Goal: Find specific page/section: Find specific page/section

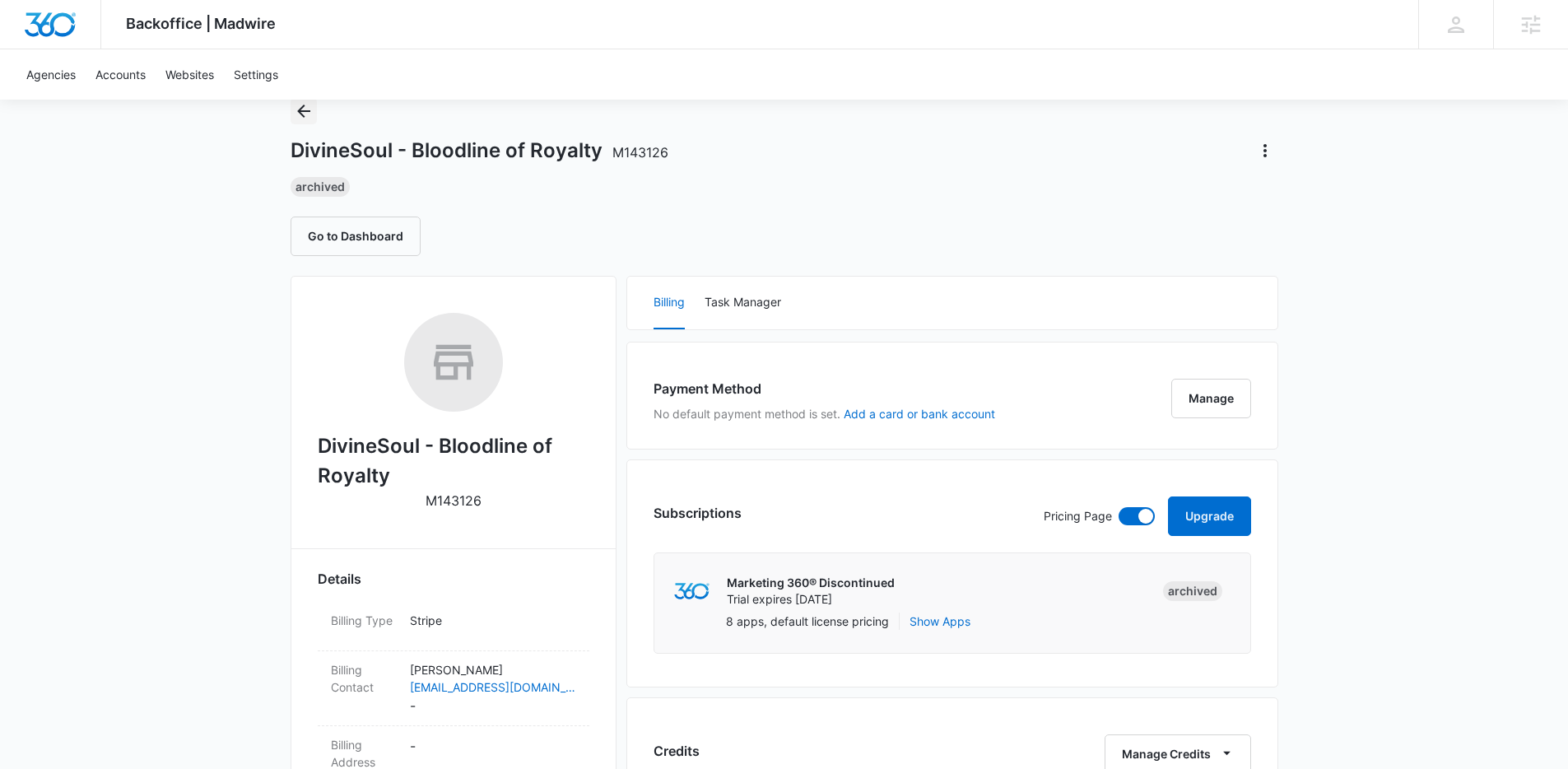
scroll to position [43, 0]
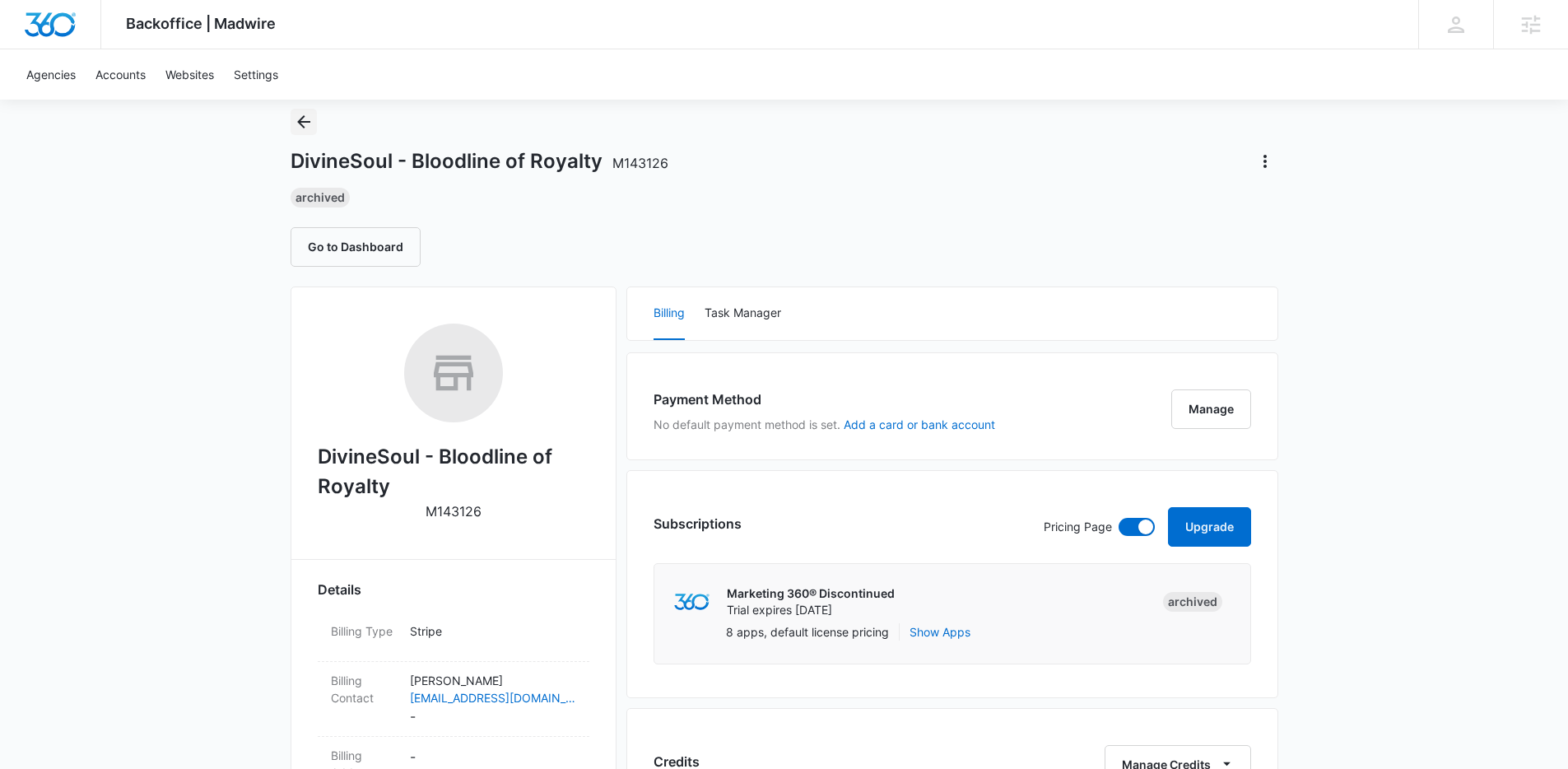
click at [306, 120] on icon "Back" at bounding box center [304, 121] width 20 height 20
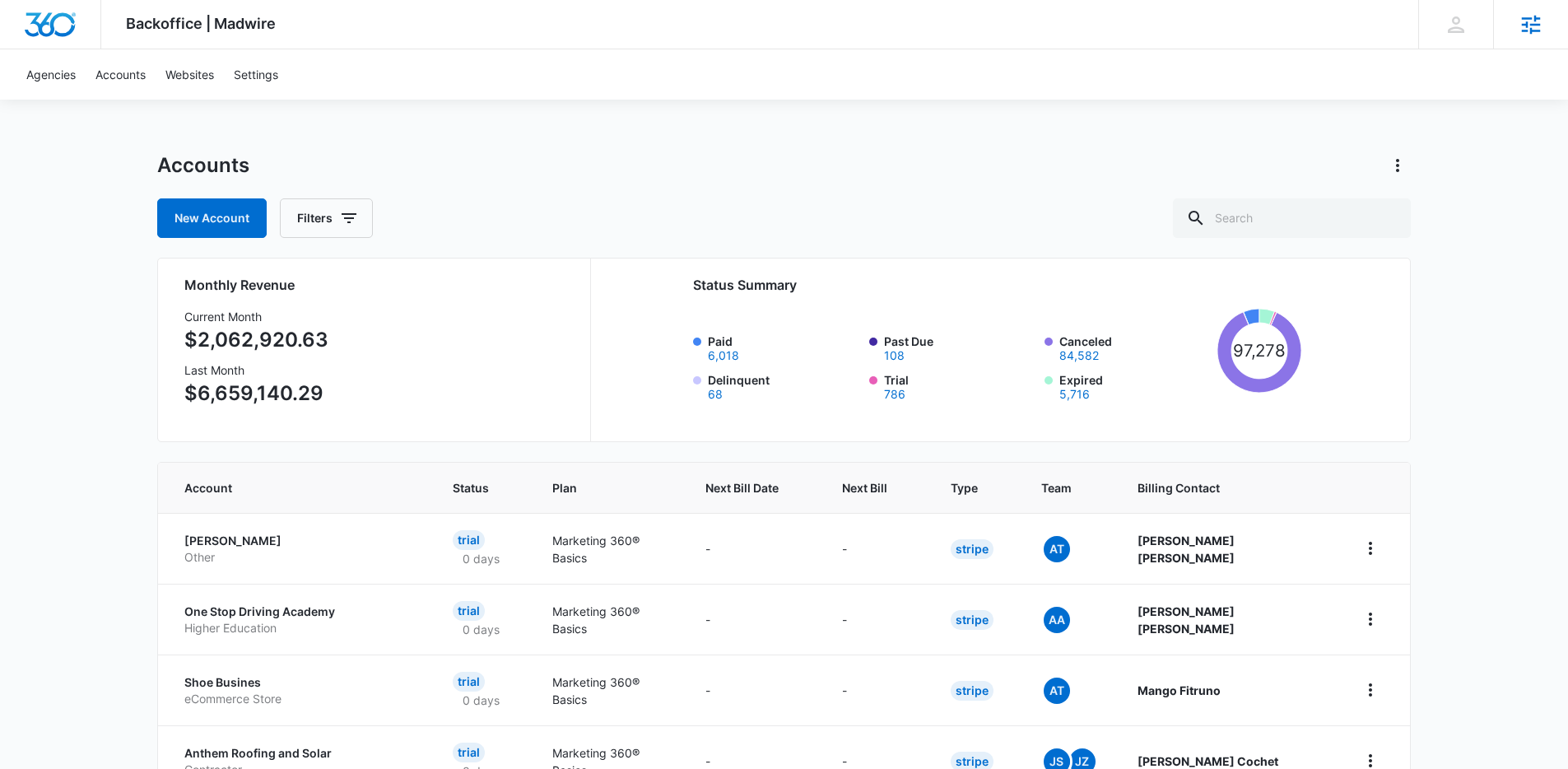
click at [1543, 23] on div "Agencies Agency Management" at bounding box center [1531, 24] width 75 height 48
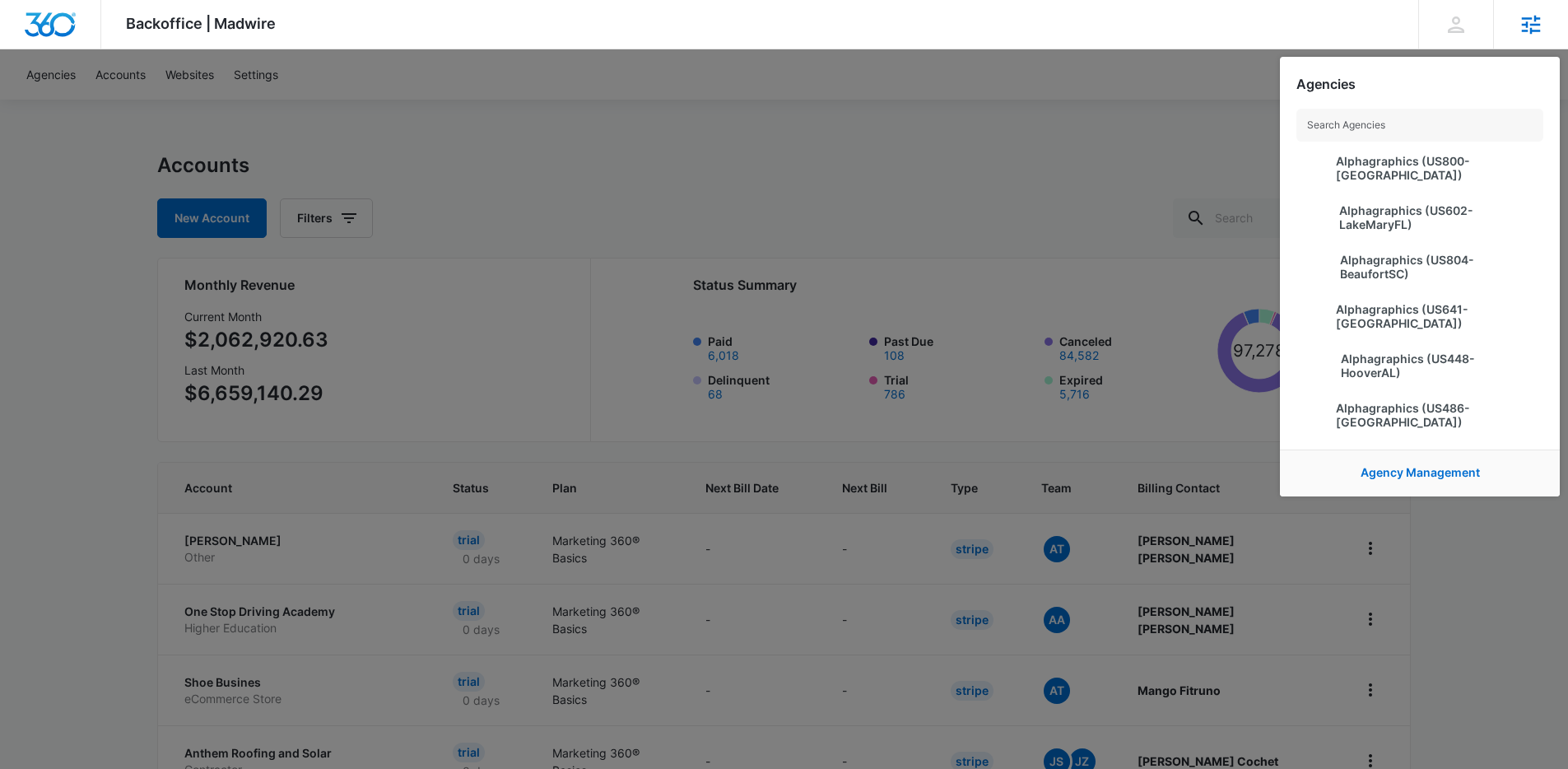
scroll to position [948, 0]
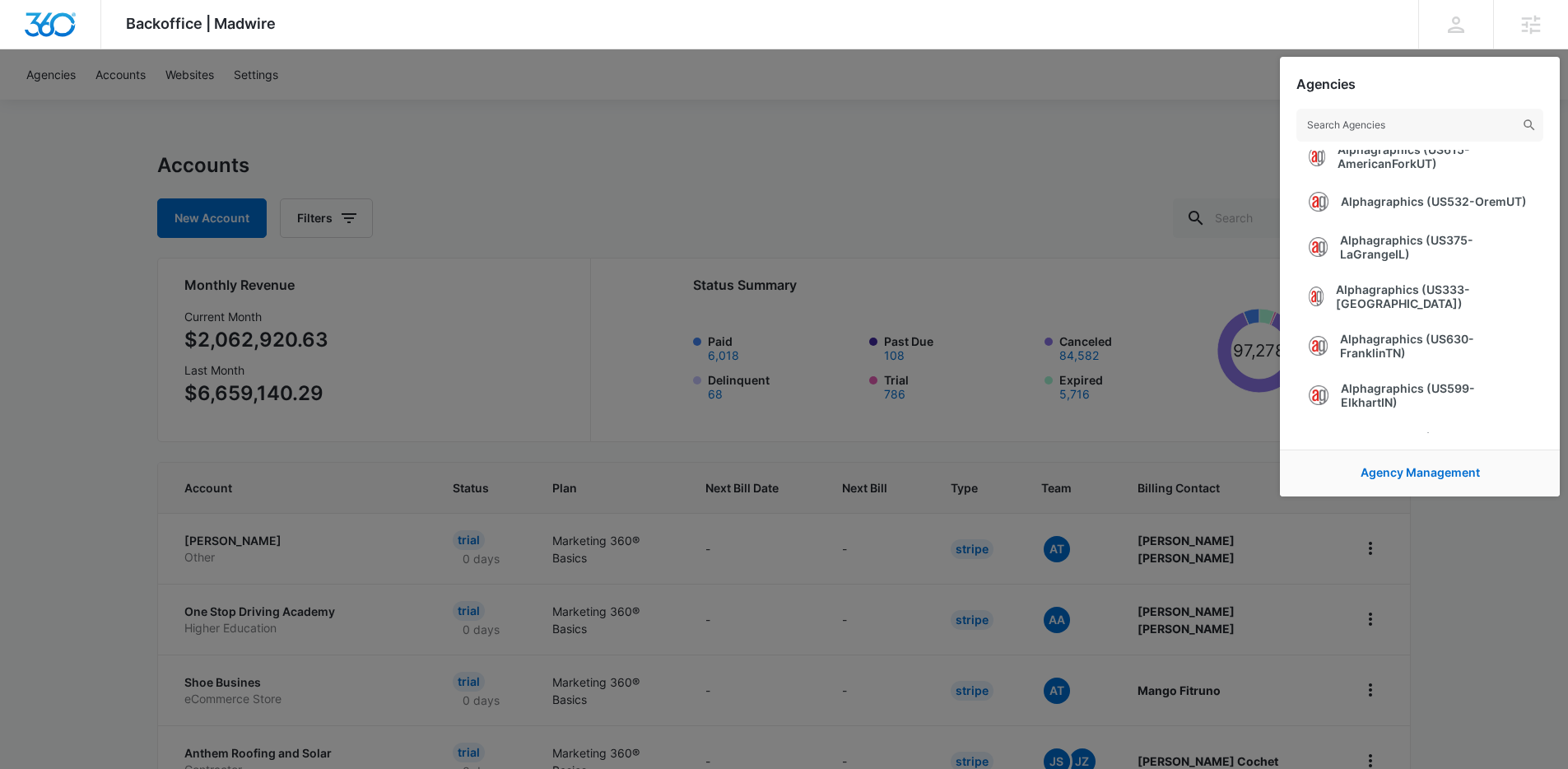
click at [1084, 257] on div at bounding box center [784, 384] width 1568 height 769
